Goal: Task Accomplishment & Management: Complete application form

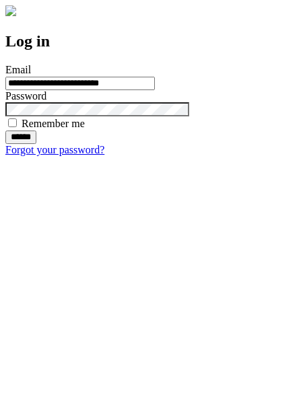
type input "**********"
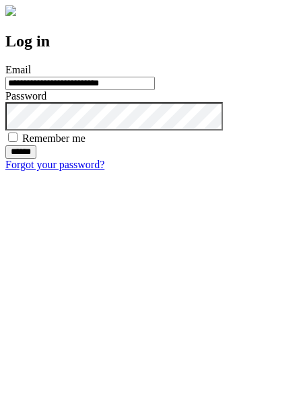
click at [36, 159] on input "******" at bounding box center [20, 151] width 31 height 13
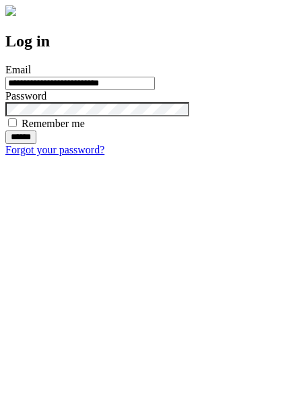
type input "**********"
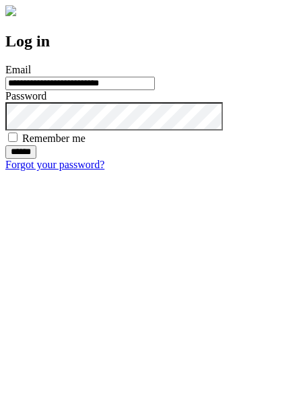
click at [36, 159] on input "******" at bounding box center [20, 151] width 31 height 13
